Goal: Task Accomplishment & Management: Use online tool/utility

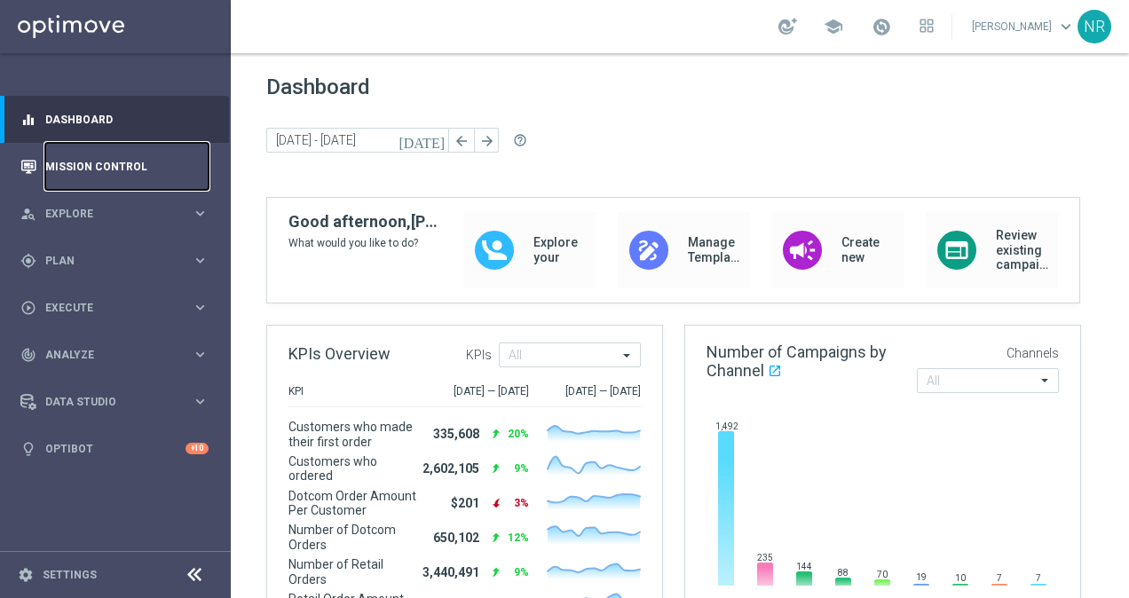
click at [98, 182] on link "Mission Control" at bounding box center [126, 166] width 163 height 47
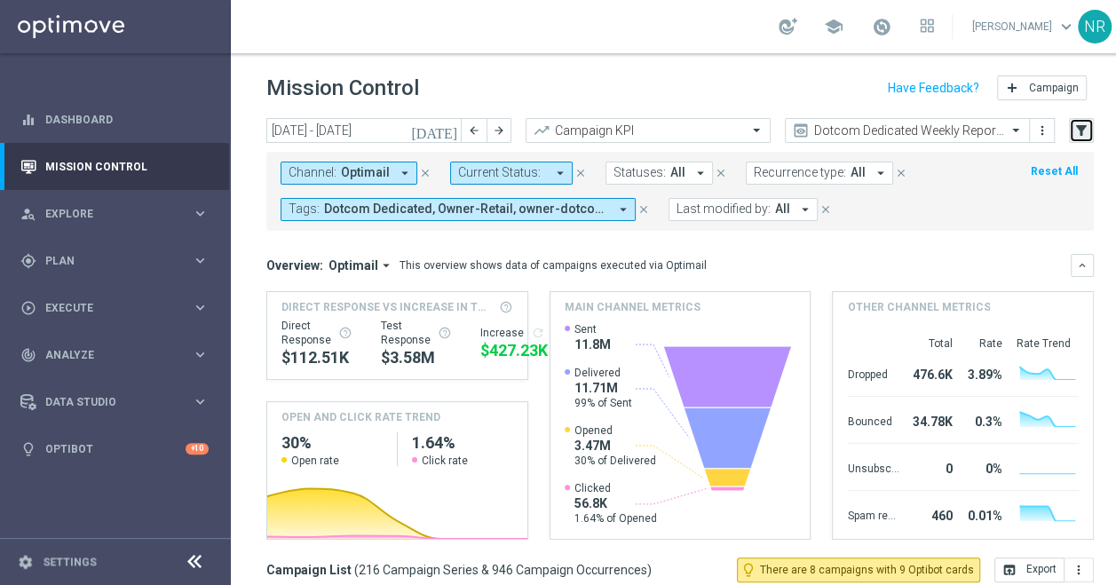
click at [1087, 132] on icon "filter_alt" at bounding box center [1081, 131] width 16 height 16
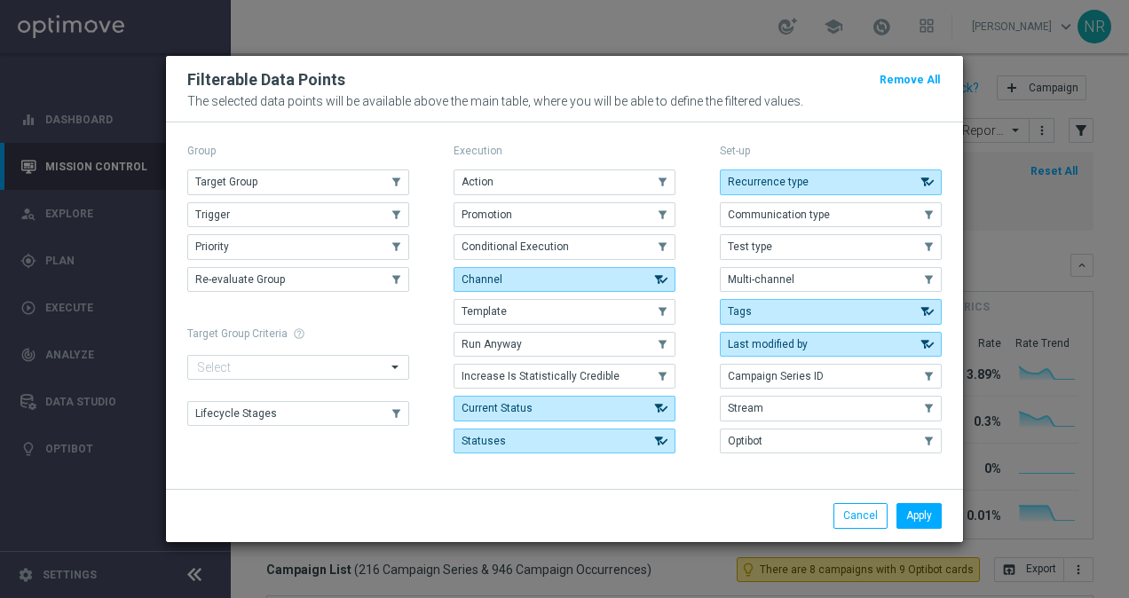
click at [300, 169] on div "Group Target Group .cls-1{fill:none;} .cls-1{fill:none;} Trigger .cls-1{fill:no…" at bounding box center [298, 299] width 222 height 321
click at [290, 188] on button "Target Group" at bounding box center [298, 182] width 222 height 25
click at [923, 505] on button "Apply" at bounding box center [919, 515] width 45 height 25
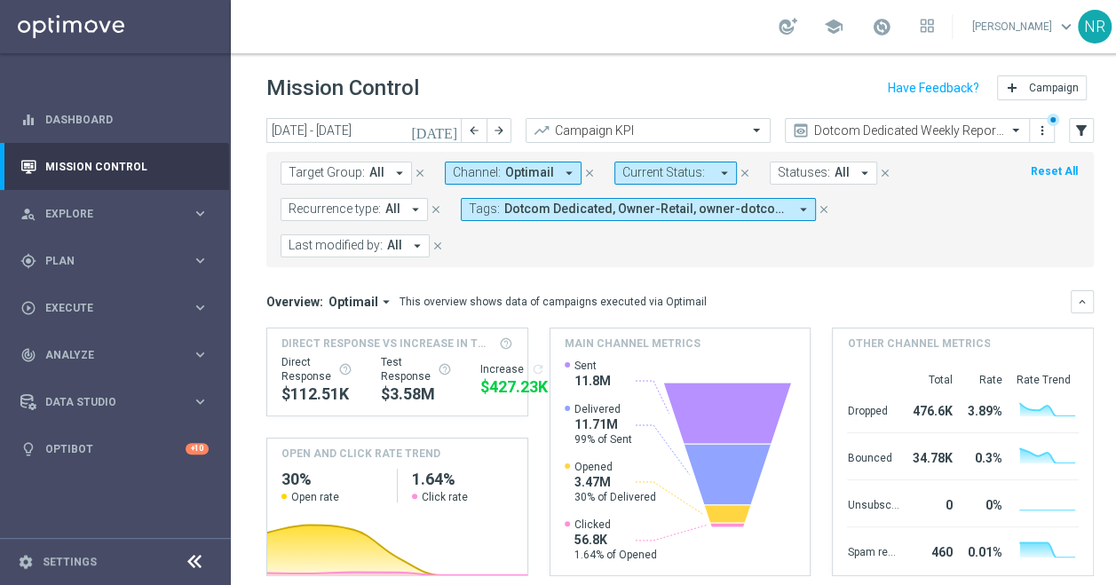
click at [337, 177] on span "Target Group:" at bounding box center [327, 172] width 76 height 15
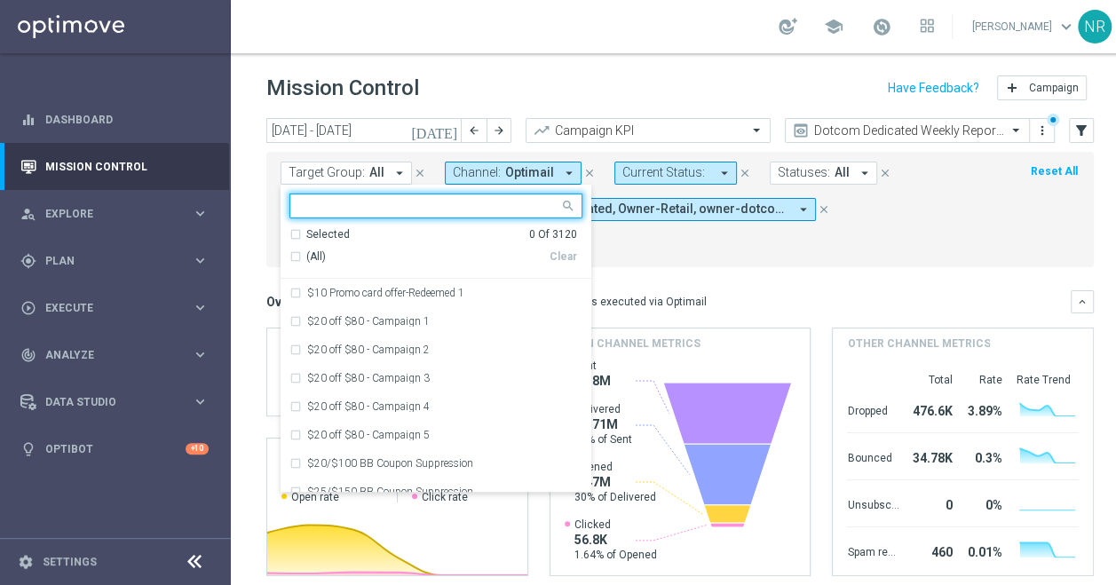
click at [360, 210] on input "text" at bounding box center [429, 206] width 260 height 15
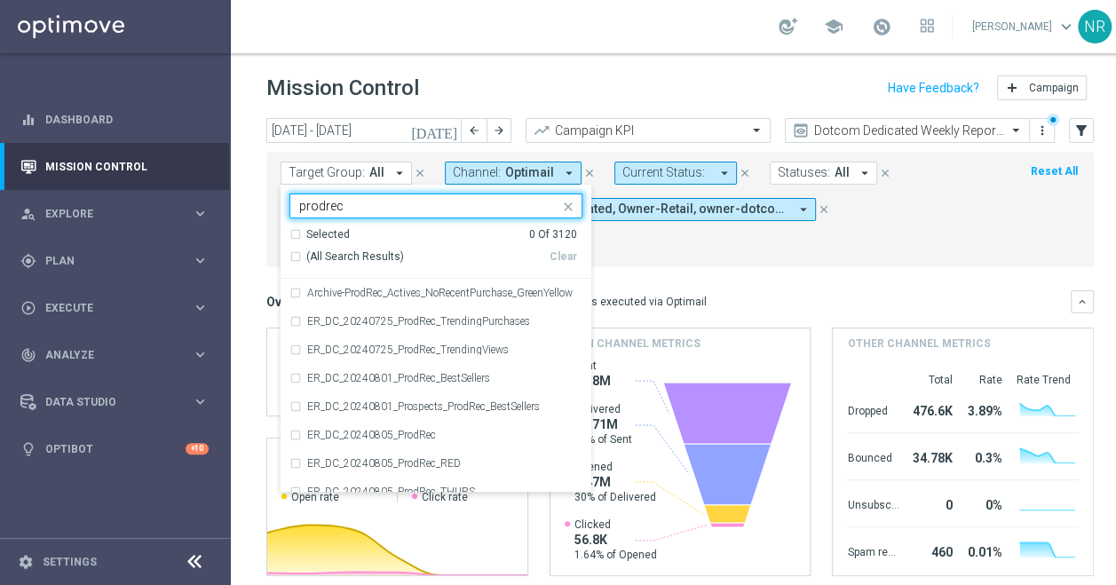
click at [330, 257] on span "(All Search Results)" at bounding box center [355, 256] width 98 height 15
type input "prodrec"
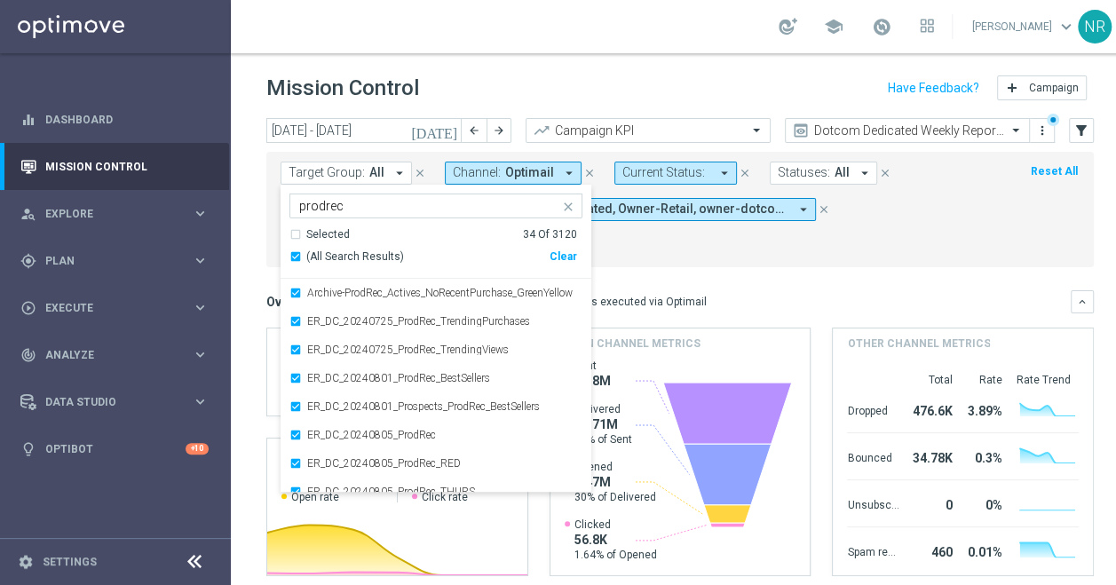
click at [829, 259] on div "Target Group: All arrow_drop_down Selected 34 of 3120 prodrec Selected 34 Of 31…" at bounding box center [679, 209] width 827 height 115
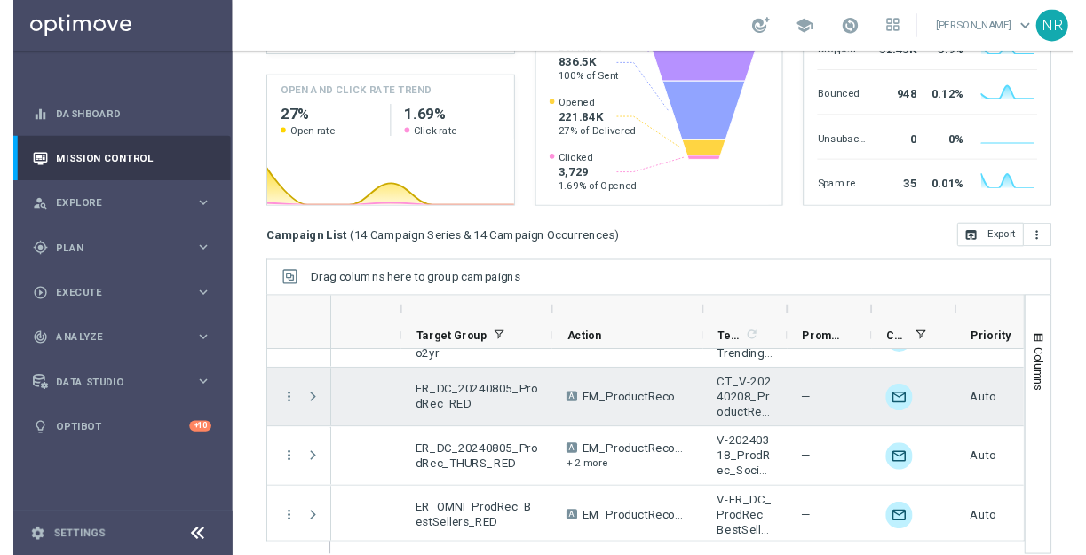
scroll to position [668, 0]
